Goal: Information Seeking & Learning: Learn about a topic

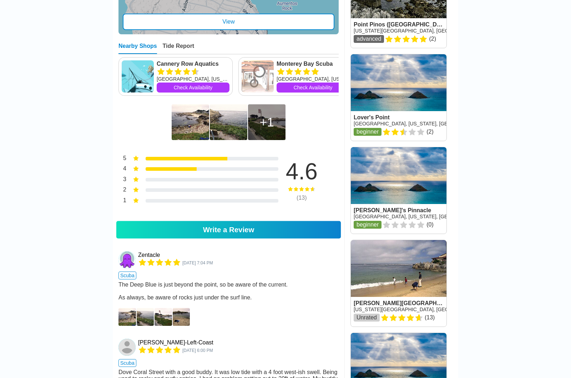
scroll to position [403, 0]
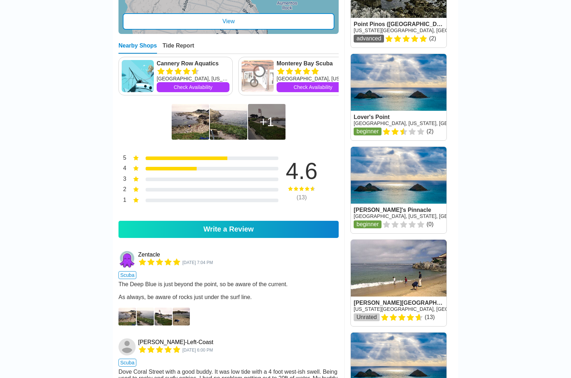
click at [130, 307] on img at bounding box center [127, 316] width 17 height 18
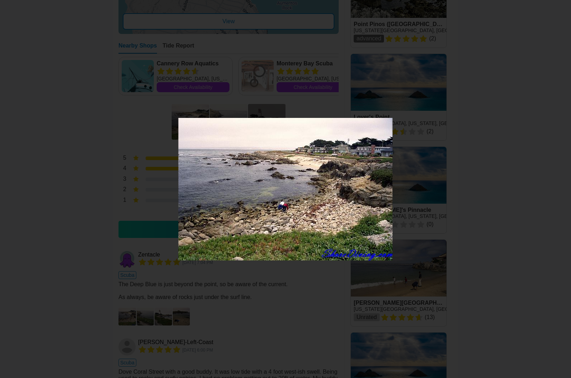
click at [66, 341] on div "1 of 4" at bounding box center [285, 189] width 571 height 378
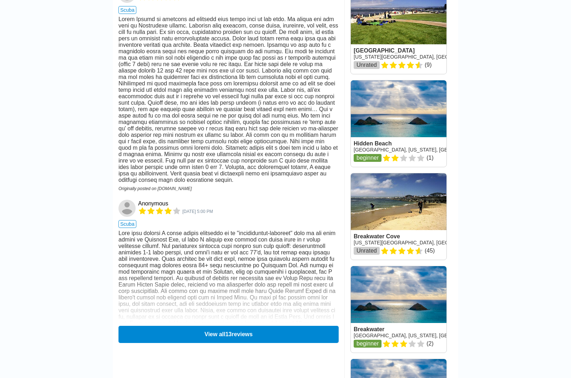
scroll to position [849, 0]
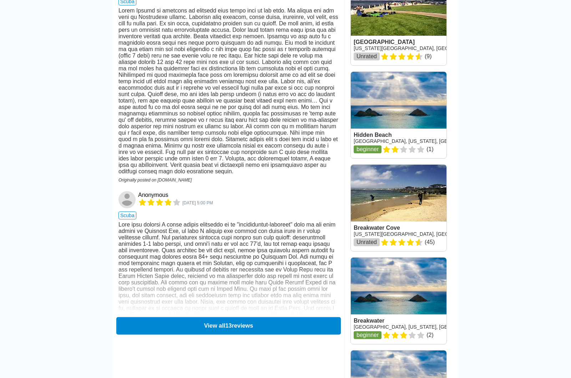
click at [222, 317] on button "View all 13 reviews" at bounding box center [228, 325] width 225 height 17
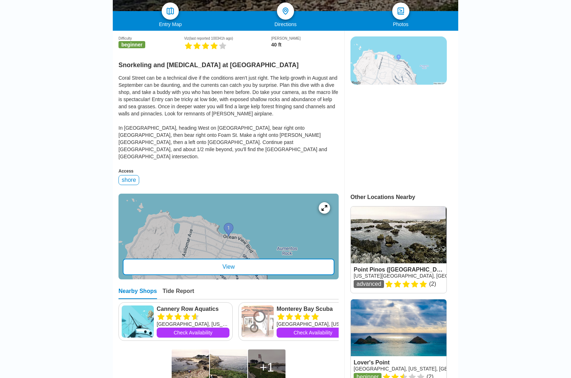
scroll to position [164, 0]
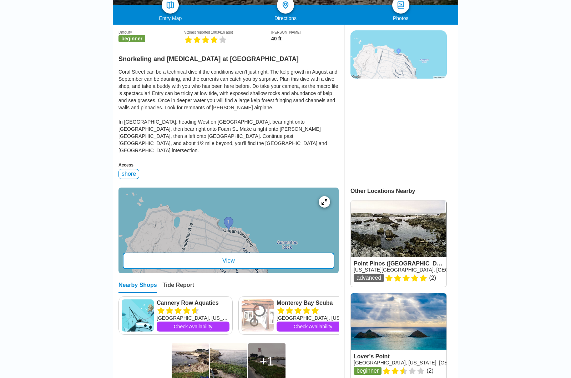
click at [197, 252] on div "View" at bounding box center [229, 260] width 212 height 16
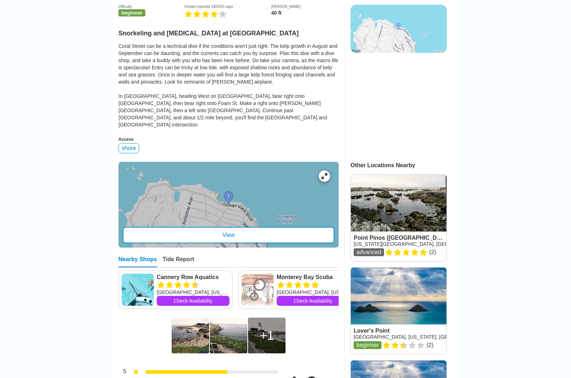
scroll to position [192, 0]
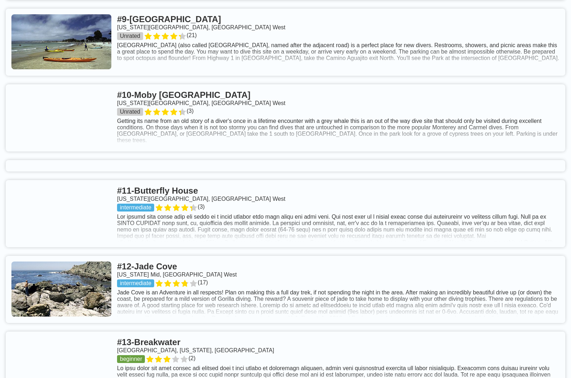
scroll to position [931, 0]
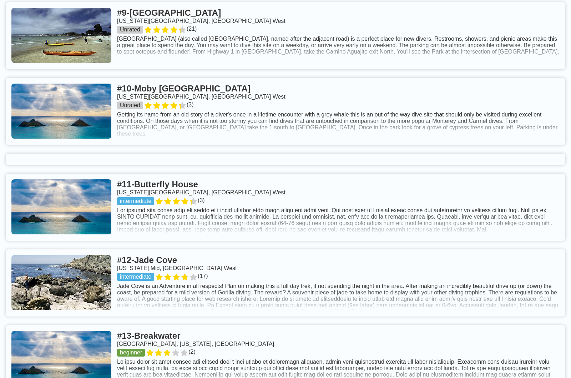
click at [444, 178] on link at bounding box center [286, 206] width 560 height 67
